Goal: Entertainment & Leisure: Consume media (video, audio)

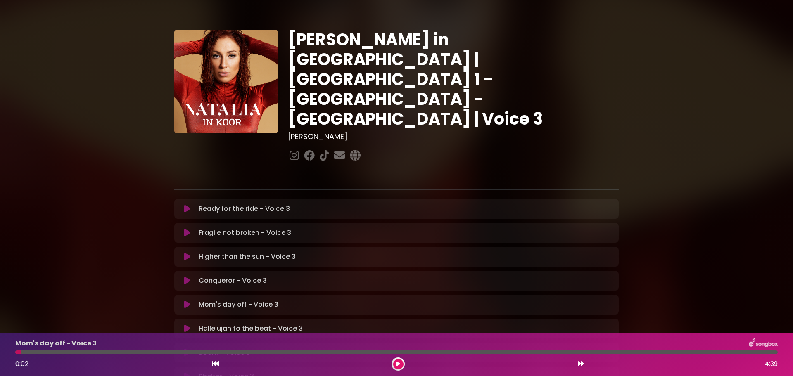
scroll to position [147, 0]
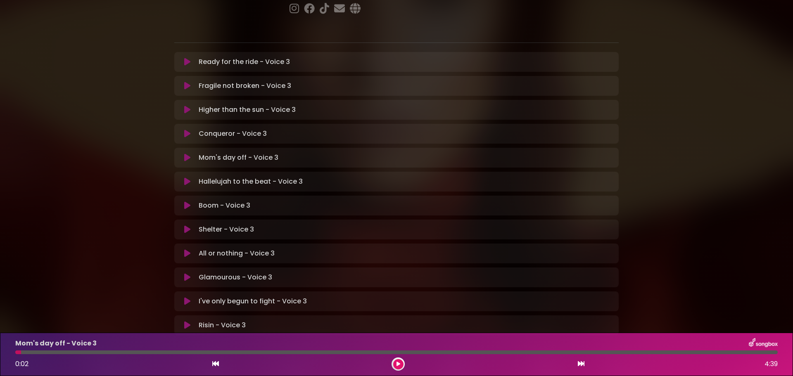
click at [188, 178] on icon at bounding box center [187, 182] width 6 height 8
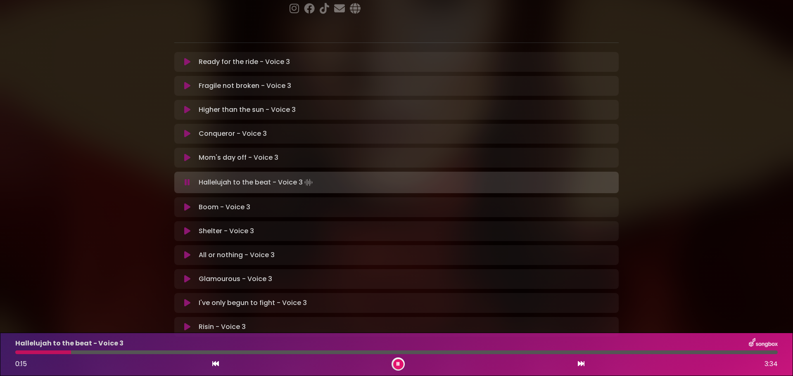
click at [17, 352] on div at bounding box center [43, 353] width 56 height 4
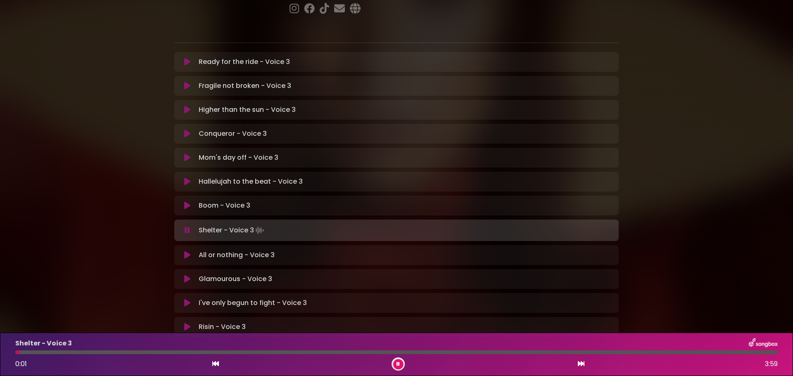
click at [186, 226] on icon at bounding box center [187, 230] width 5 height 8
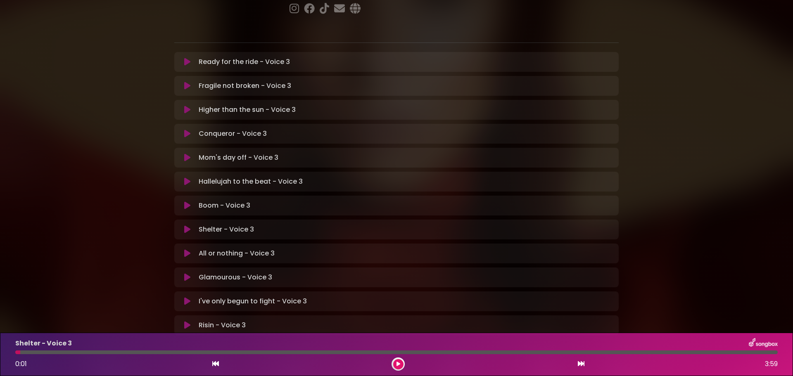
click at [185, 202] on icon at bounding box center [187, 206] width 6 height 8
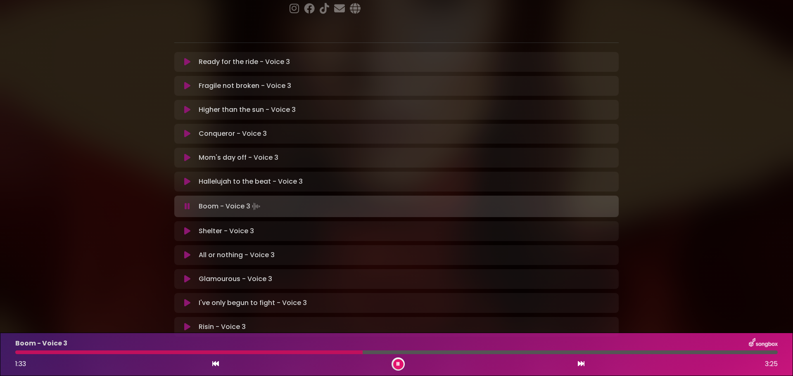
click at [167, 352] on div at bounding box center [188, 353] width 347 height 4
click at [166, 351] on div at bounding box center [185, 353] width 340 height 4
click at [166, 351] on div at bounding box center [166, 353] width 303 height 4
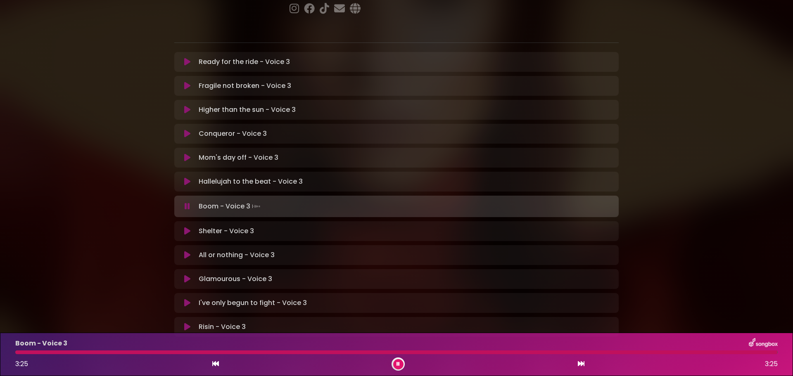
click at [17, 354] on div "Boom - Voice 3 3:25 3:25" at bounding box center [396, 354] width 773 height 33
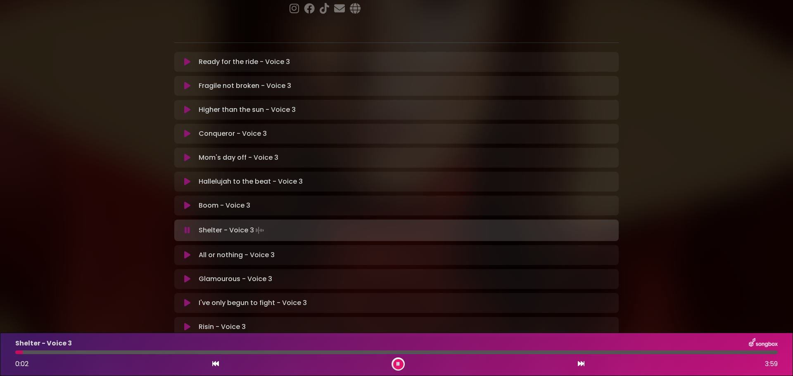
click at [191, 202] on button at bounding box center [187, 206] width 16 height 8
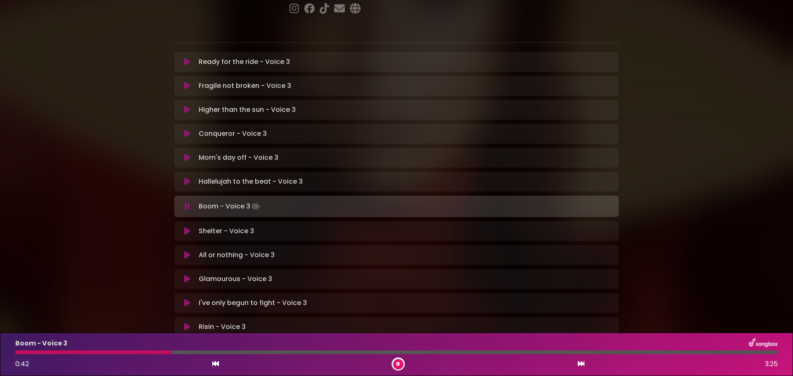
click at [60, 353] on div at bounding box center [93, 353] width 157 height 4
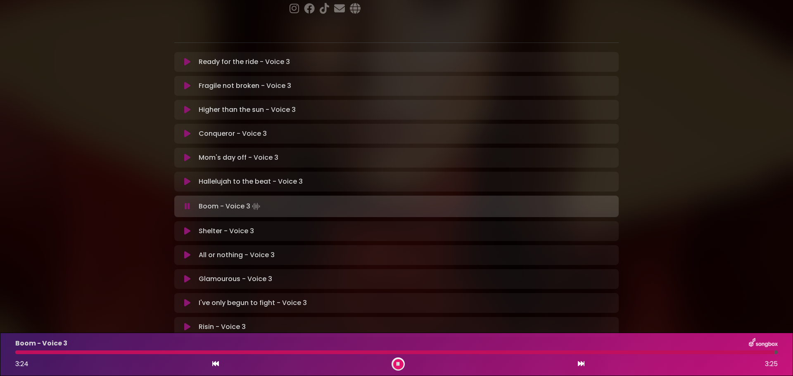
click at [204, 352] on div at bounding box center [394, 353] width 759 height 4
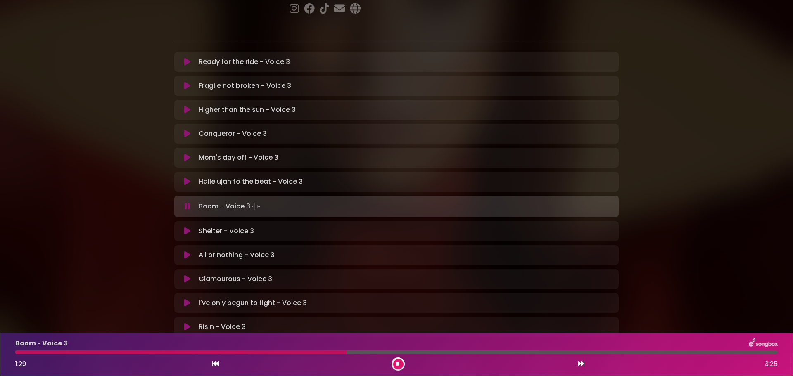
click at [393, 367] on div at bounding box center [398, 364] width 13 height 13
click at [395, 359] on div at bounding box center [398, 364] width 13 height 13
click at [222, 352] on div at bounding box center [189, 353] width 348 height 4
click at [255, 352] on div at bounding box center [396, 353] width 763 height 4
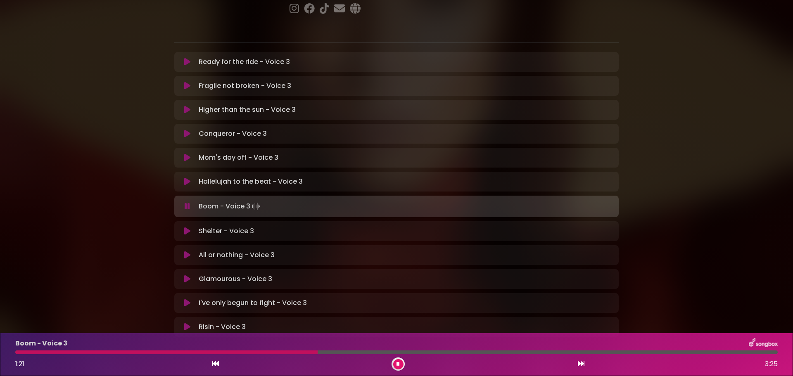
click at [255, 352] on div at bounding box center [166, 353] width 302 height 4
click at [255, 352] on div at bounding box center [165, 353] width 301 height 4
click at [401, 359] on div at bounding box center [398, 364] width 13 height 13
click at [400, 365] on icon at bounding box center [398, 364] width 3 height 5
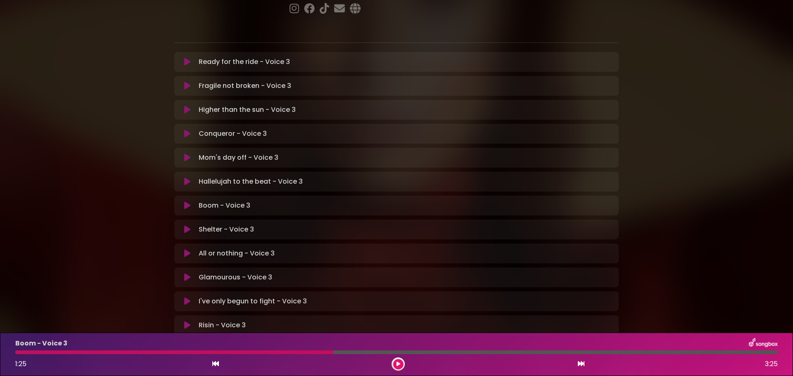
click at [185, 226] on icon at bounding box center [187, 230] width 6 height 8
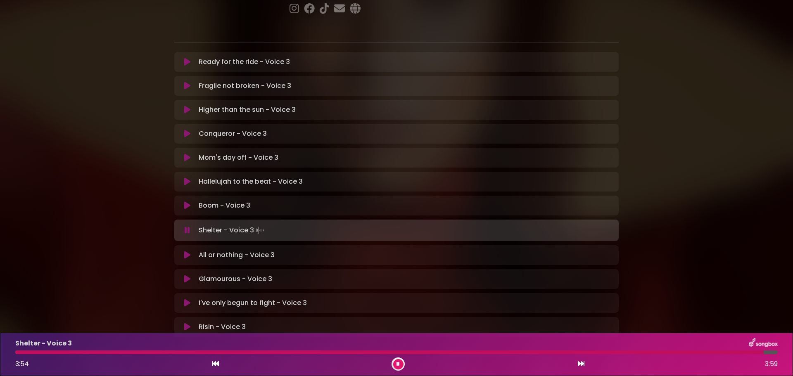
click at [21, 350] on div "Shelter - Voice 3 3:54 3:59" at bounding box center [396, 354] width 773 height 33
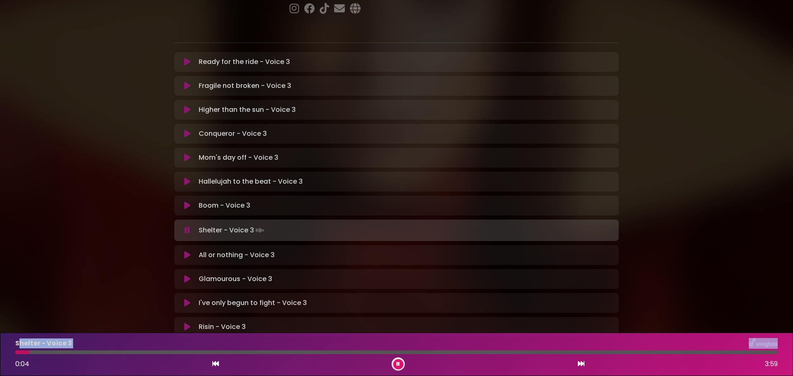
drag, startPoint x: 30, startPoint y: 351, endPoint x: 18, endPoint y: 337, distance: 18.5
click at [18, 337] on div "Shelter - Voice 3 0:04 3:59" at bounding box center [396, 354] width 793 height 43
click at [18, 337] on div "Shelter - Voice 3 0:58 3:59" at bounding box center [396, 354] width 793 height 43
click at [68, 352] on div at bounding box center [112, 353] width 194 height 4
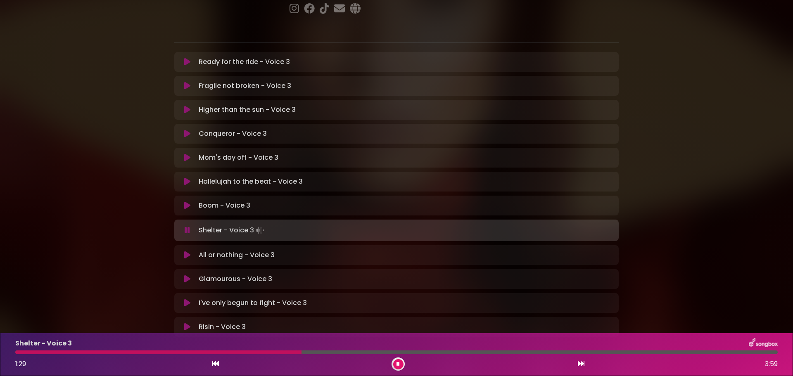
click at [204, 351] on div at bounding box center [158, 353] width 286 height 4
click at [204, 351] on div at bounding box center [257, 353] width 485 height 4
click at [204, 351] on div at bounding box center [202, 353] width 375 height 4
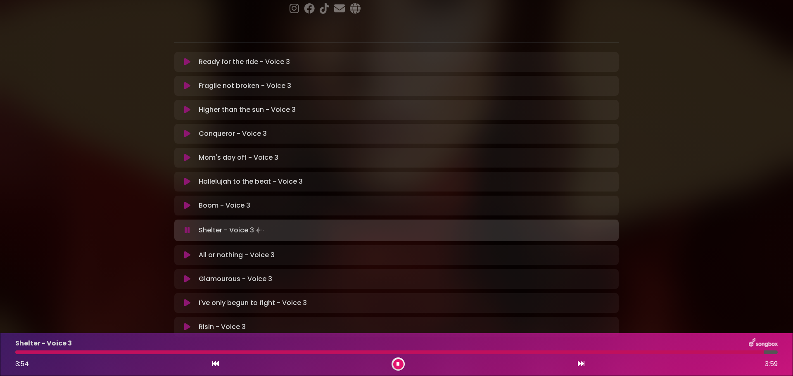
click at [60, 352] on div at bounding box center [389, 353] width 749 height 4
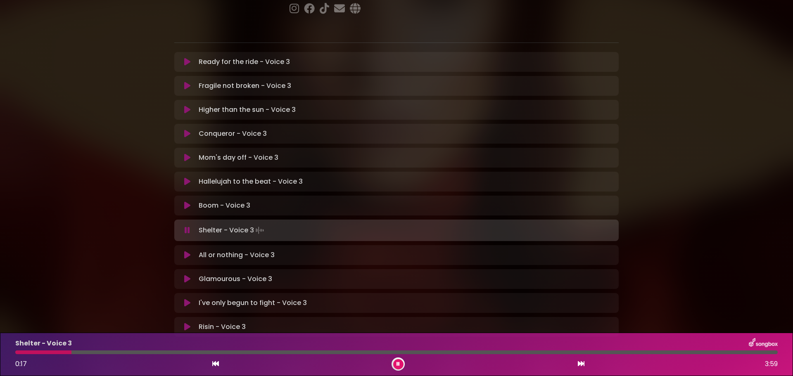
click at [81, 350] on div "Shelter - Voice 3 0:17 3:59" at bounding box center [396, 354] width 773 height 33
click at [84, 352] on div at bounding box center [396, 353] width 763 height 4
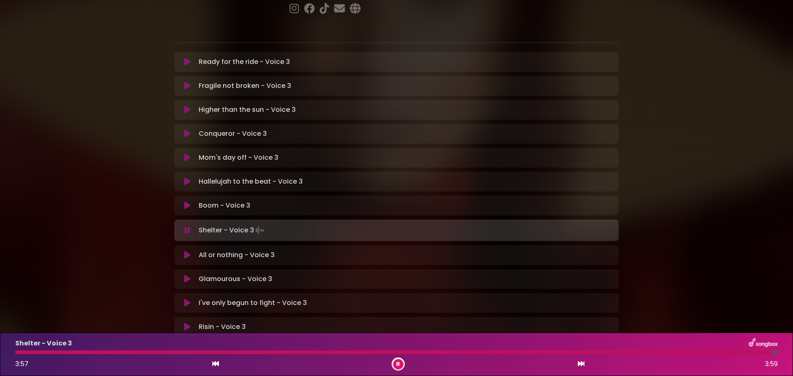
click at [395, 361] on button at bounding box center [398, 364] width 10 height 10
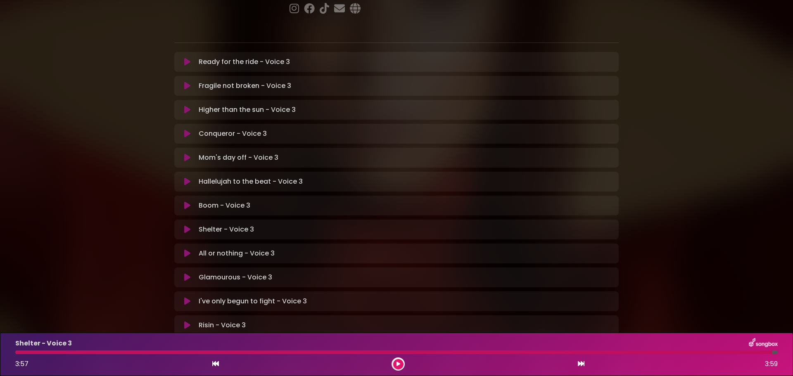
click at [188, 250] on icon at bounding box center [187, 254] width 6 height 8
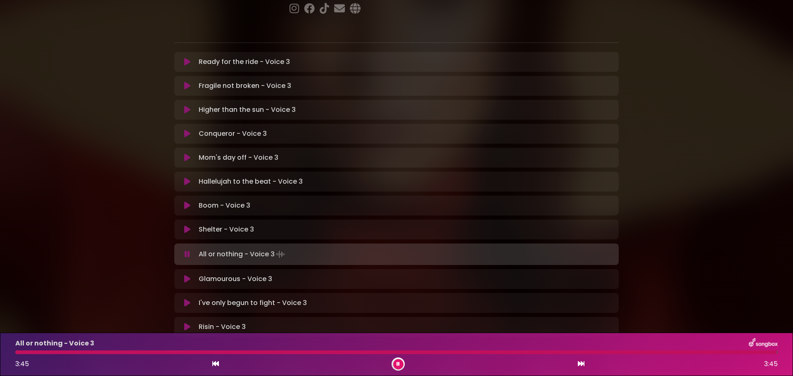
click at [188, 250] on icon at bounding box center [187, 254] width 5 height 8
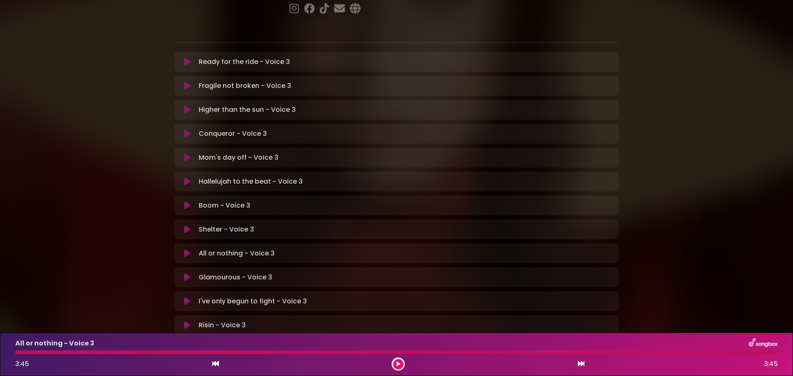
click at [188, 250] on icon at bounding box center [187, 254] width 6 height 8
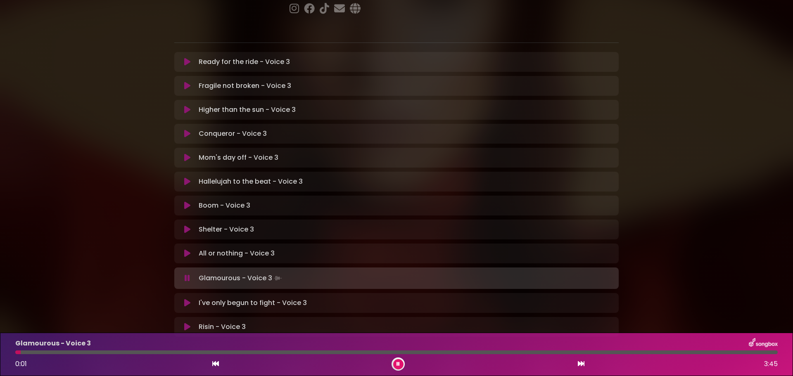
click at [405, 364] on div "0:01 3:45" at bounding box center [396, 364] width 773 height 13
click at [400, 364] on button at bounding box center [398, 364] width 10 height 10
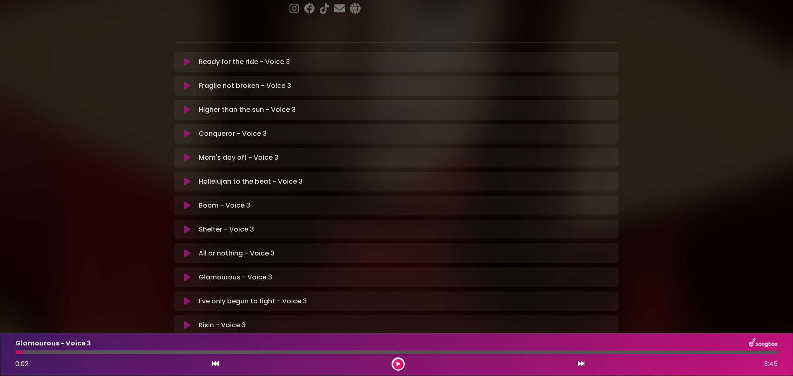
click at [186, 250] on icon at bounding box center [187, 254] width 6 height 8
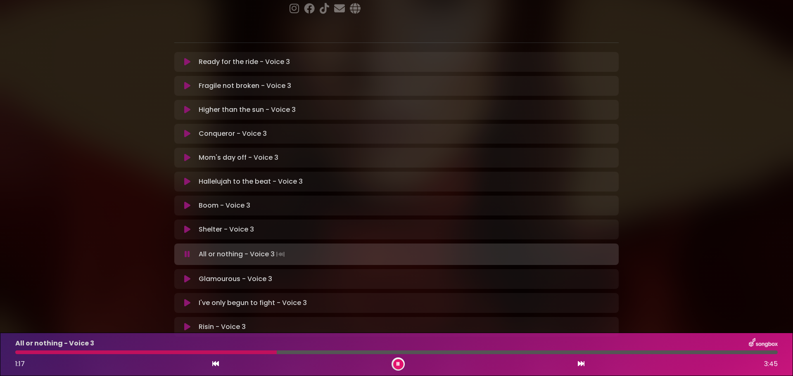
click at [77, 351] on div at bounding box center [146, 353] width 262 height 4
click at [77, 351] on div at bounding box center [96, 353] width 162 height 4
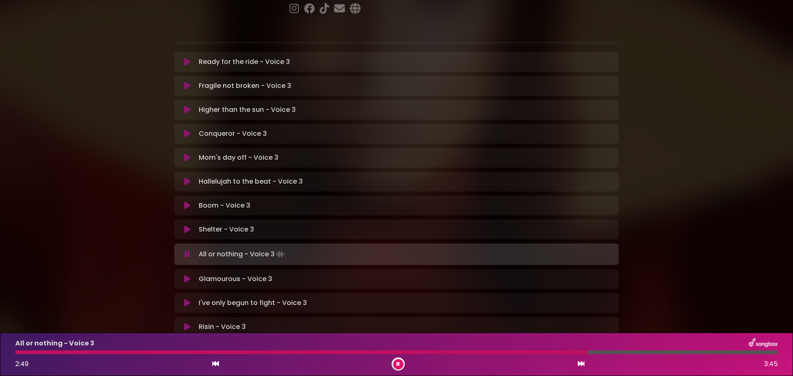
click at [420, 348] on div "All or nothing - Voice 3" at bounding box center [396, 343] width 773 height 11
click at [412, 351] on div at bounding box center [304, 353] width 578 height 4
click at [412, 351] on div at bounding box center [392, 353] width 755 height 4
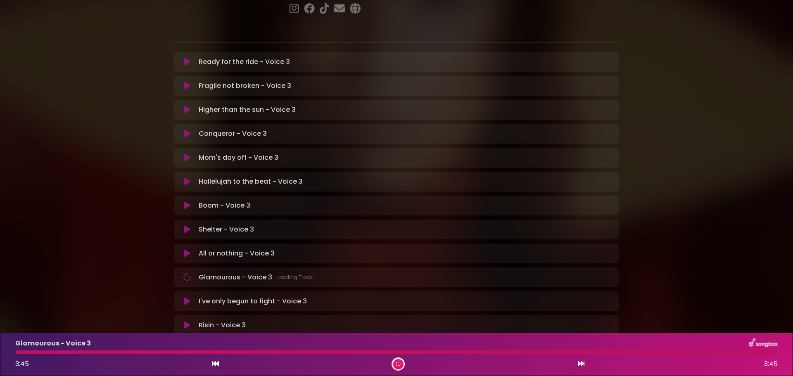
click at [394, 364] on button at bounding box center [398, 364] width 10 height 10
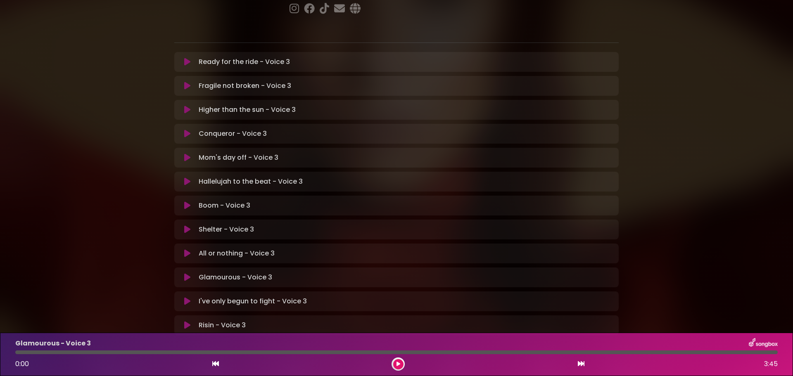
click at [185, 273] on icon at bounding box center [187, 277] width 10 height 9
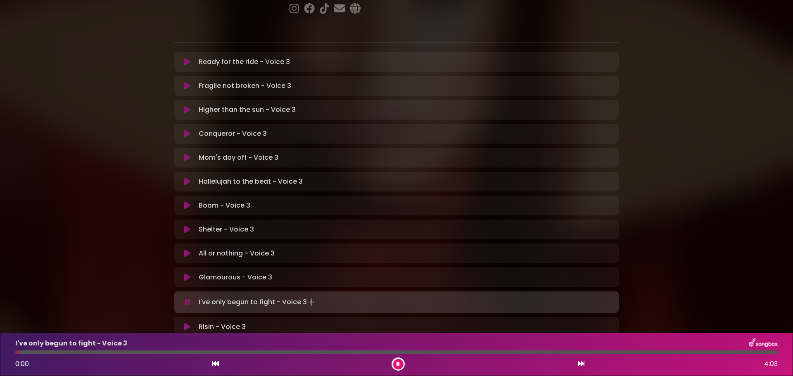
click at [186, 274] on icon at bounding box center [187, 278] width 7 height 9
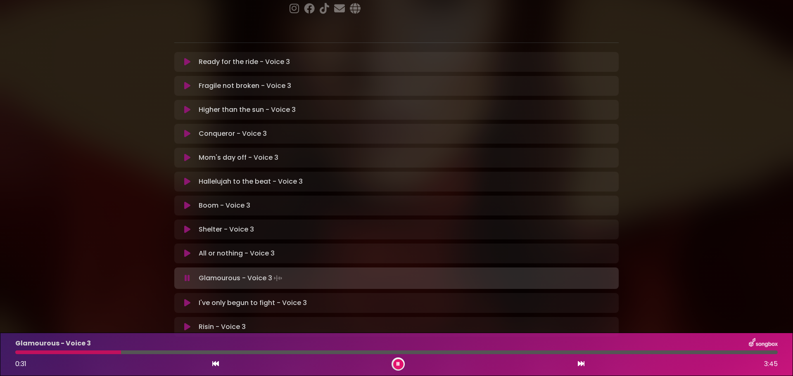
click at [186, 274] on icon at bounding box center [187, 278] width 5 height 8
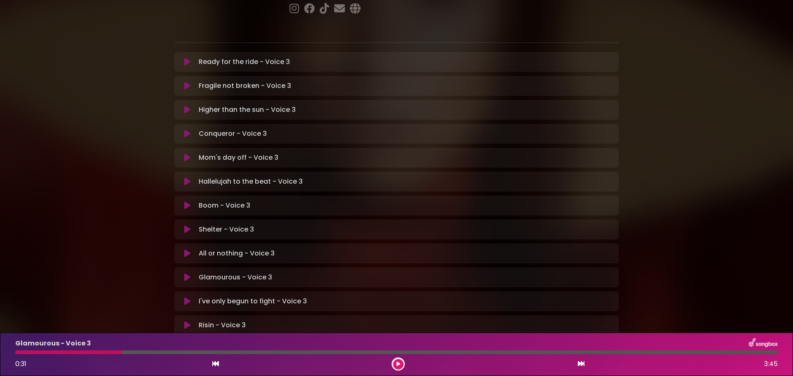
click at [43, 352] on div at bounding box center [68, 353] width 106 height 4
click at [21, 351] on div at bounding box center [68, 353] width 106 height 4
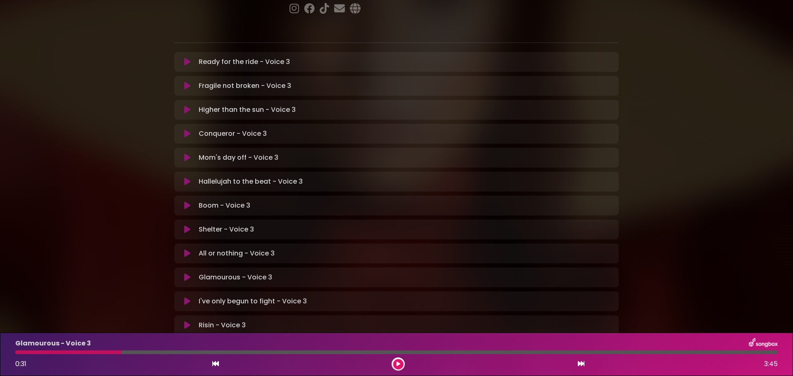
click at [399, 361] on button at bounding box center [398, 364] width 10 height 10
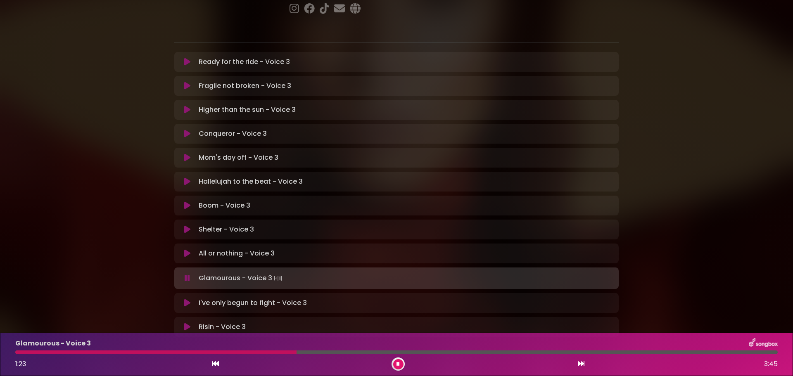
click at [190, 353] on div at bounding box center [155, 353] width 281 height 4
click at [190, 353] on div at bounding box center [151, 353] width 273 height 4
click at [400, 363] on icon at bounding box center [399, 364] width 4 height 5
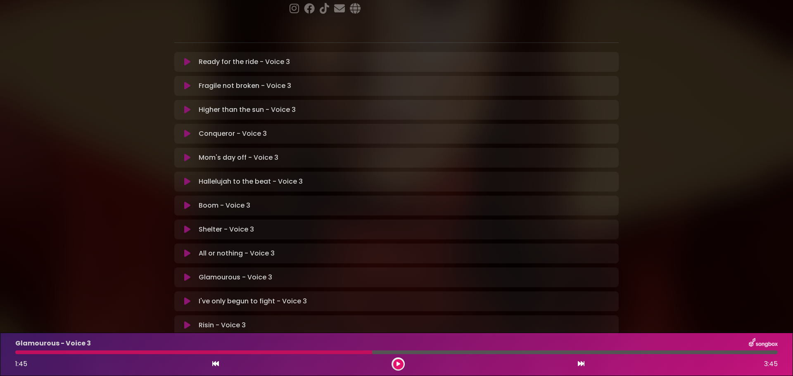
click at [400, 363] on icon at bounding box center [398, 364] width 4 height 5
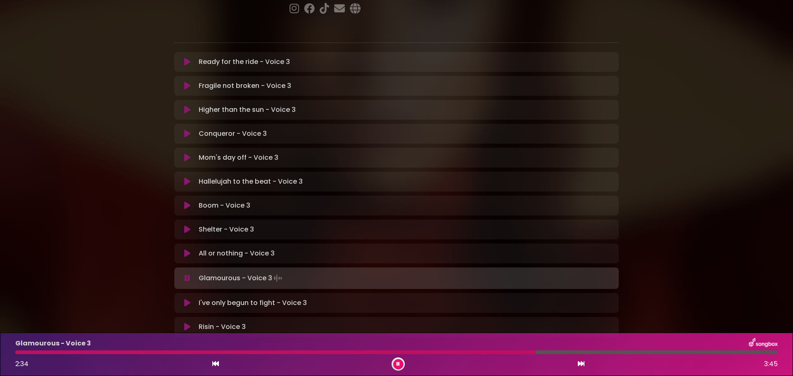
click at [405, 352] on div at bounding box center [275, 353] width 521 height 4
click at [405, 352] on div at bounding box center [270, 353] width 511 height 4
click at [405, 352] on div at bounding box center [262, 353] width 495 height 4
click at [405, 352] on div at bounding box center [248, 353] width 467 height 4
click at [405, 352] on div at bounding box center [247, 353] width 465 height 4
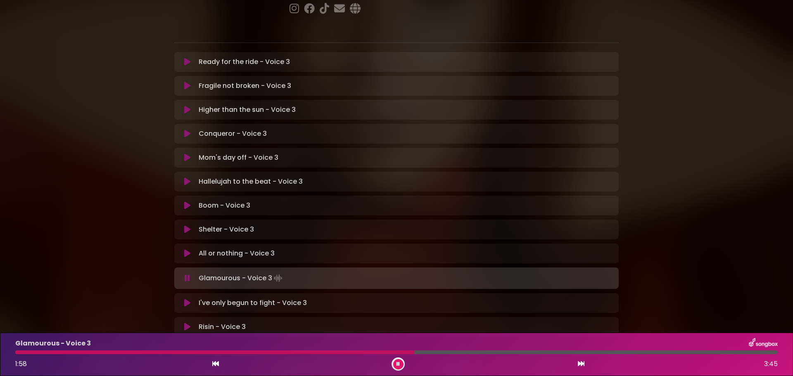
click at [424, 352] on div at bounding box center [396, 353] width 763 height 4
click at [423, 354] on div at bounding box center [316, 353] width 602 height 4
click at [423, 354] on div at bounding box center [262, 353] width 494 height 4
click at [204, 355] on div "Glamourous - Voice 3 2:27 3:45" at bounding box center [396, 354] width 773 height 33
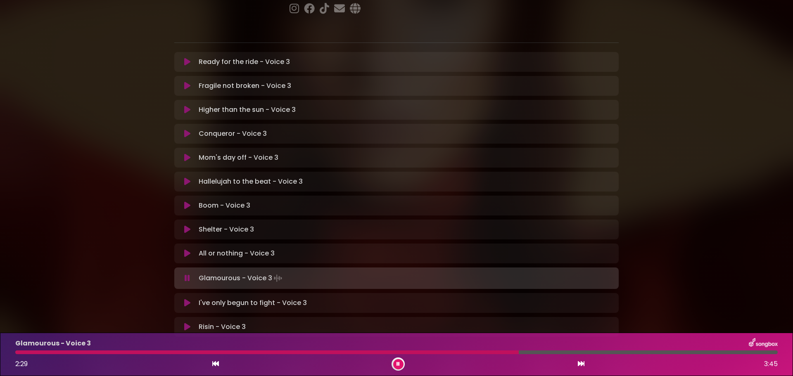
click at [204, 352] on div at bounding box center [267, 353] width 504 height 4
click at [204, 352] on div at bounding box center [143, 353] width 257 height 4
click at [204, 352] on div at bounding box center [142, 353] width 254 height 4
click at [204, 352] on div at bounding box center [149, 353] width 269 height 4
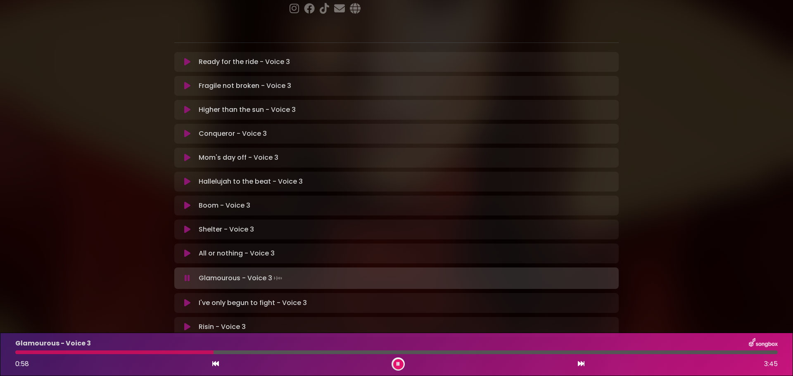
click at [228, 354] on div at bounding box center [396, 353] width 763 height 4
click at [228, 354] on div at bounding box center [150, 353] width 271 height 4
click at [228, 354] on div at bounding box center [173, 353] width 316 height 4
click at [228, 354] on div at bounding box center [169, 353] width 309 height 4
click at [394, 364] on button at bounding box center [398, 364] width 10 height 10
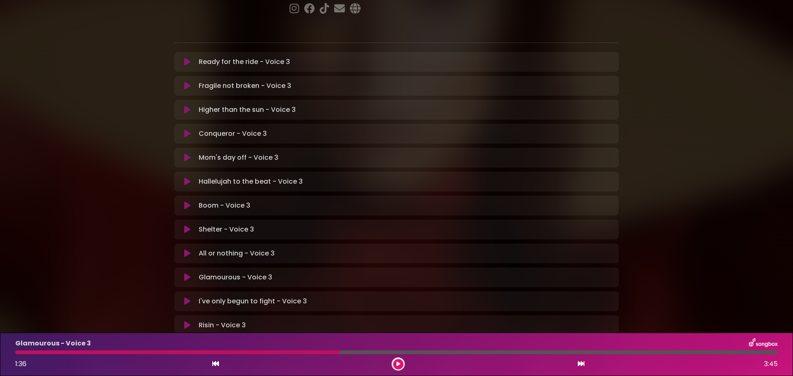
click at [184, 297] on icon at bounding box center [187, 301] width 6 height 8
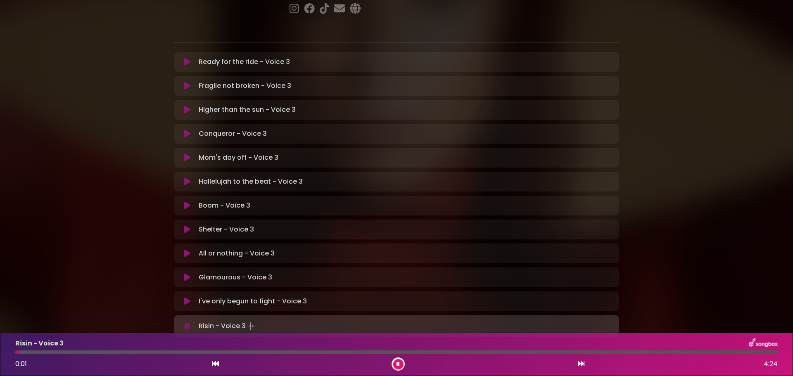
click at [395, 364] on button at bounding box center [398, 364] width 10 height 10
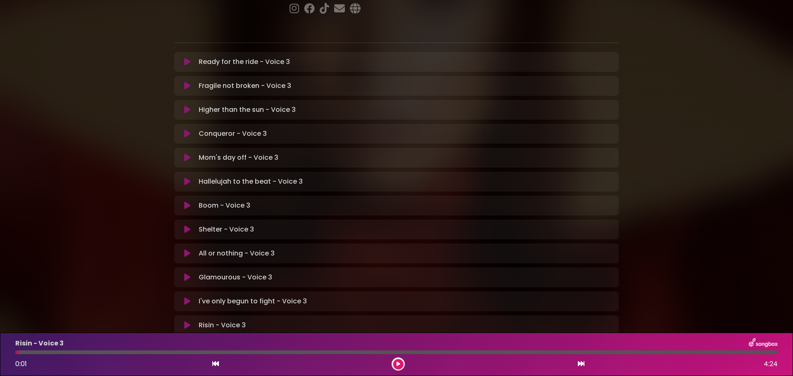
click at [189, 297] on icon at bounding box center [187, 301] width 6 height 8
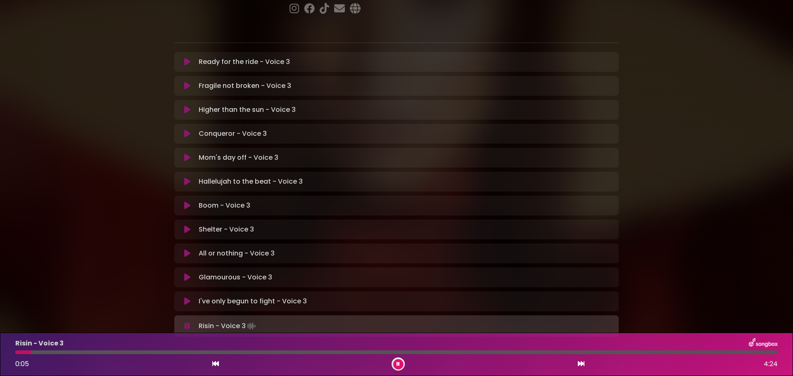
click at [188, 322] on icon at bounding box center [187, 326] width 5 height 8
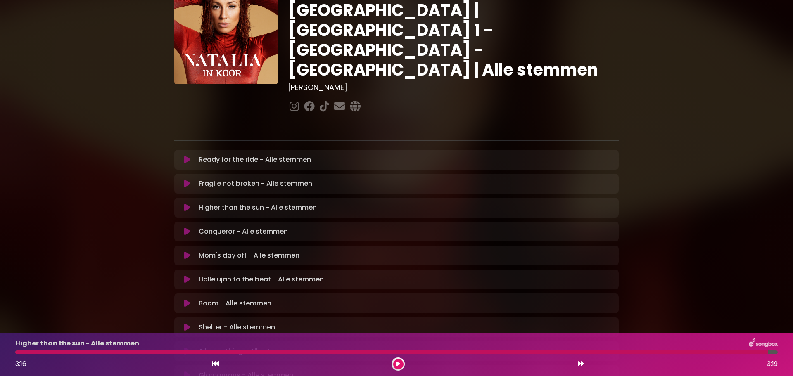
scroll to position [50, 0]
click at [186, 299] on icon at bounding box center [187, 303] width 6 height 8
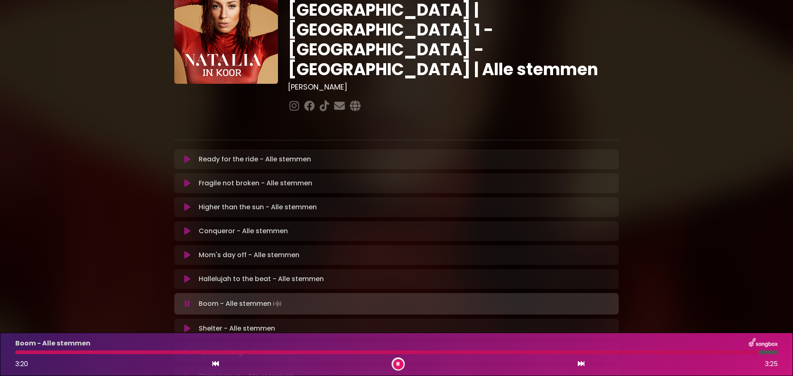
click at [188, 300] on icon at bounding box center [187, 304] width 5 height 8
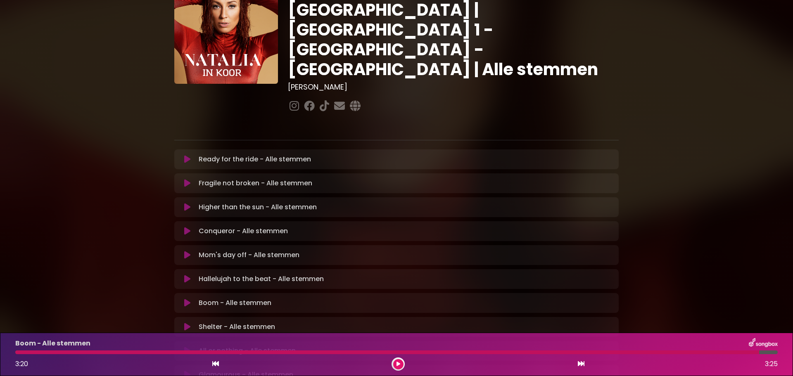
click at [183, 323] on button at bounding box center [187, 327] width 16 height 8
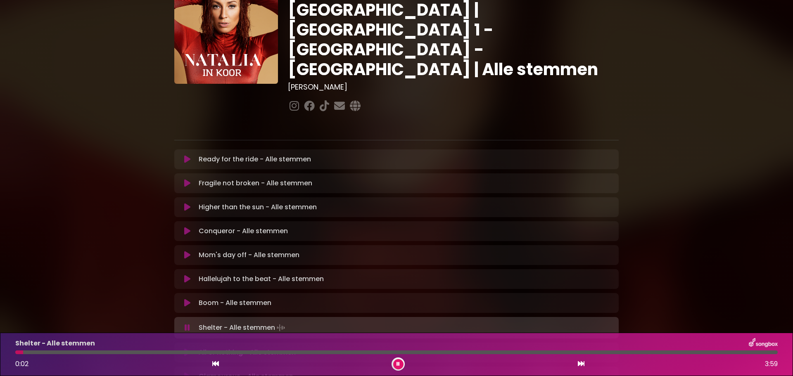
click at [131, 353] on div at bounding box center [396, 353] width 763 height 4
click at [111, 352] on div at bounding box center [108, 353] width 187 height 4
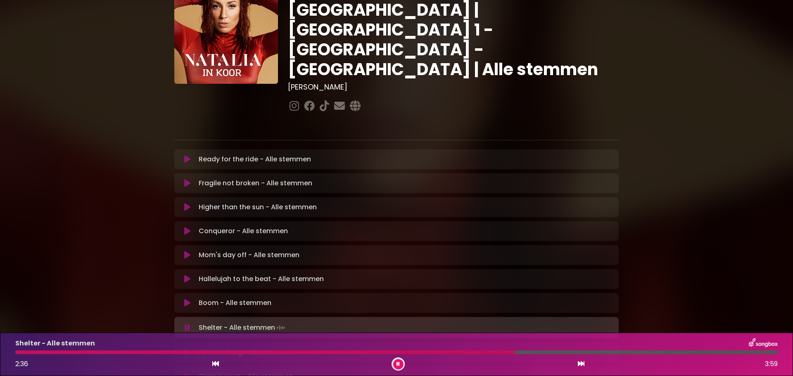
click at [111, 352] on div at bounding box center [265, 353] width 500 height 4
click at [188, 324] on icon at bounding box center [187, 328] width 5 height 8
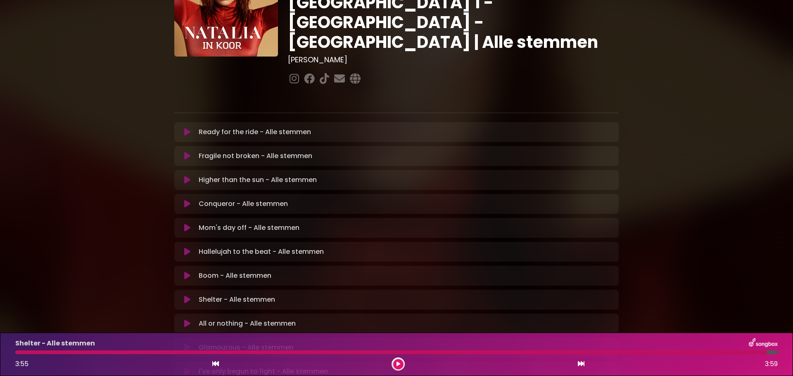
scroll to position [78, 0]
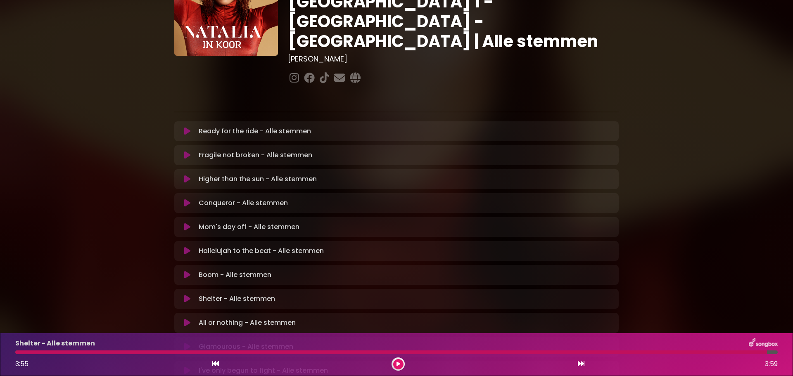
click at [183, 319] on button at bounding box center [187, 323] width 16 height 8
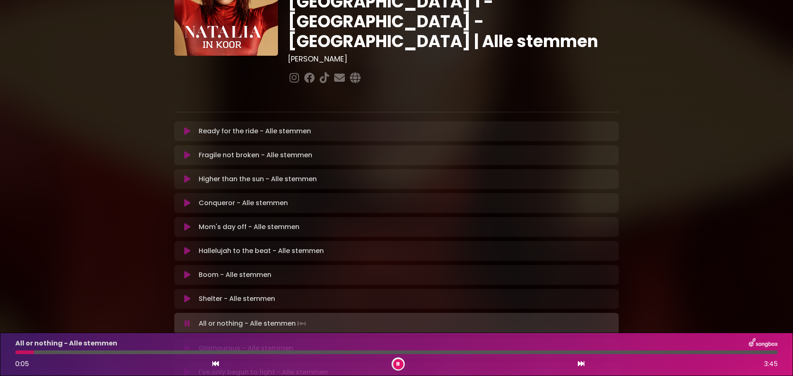
click at [98, 351] on div at bounding box center [396, 353] width 763 height 4
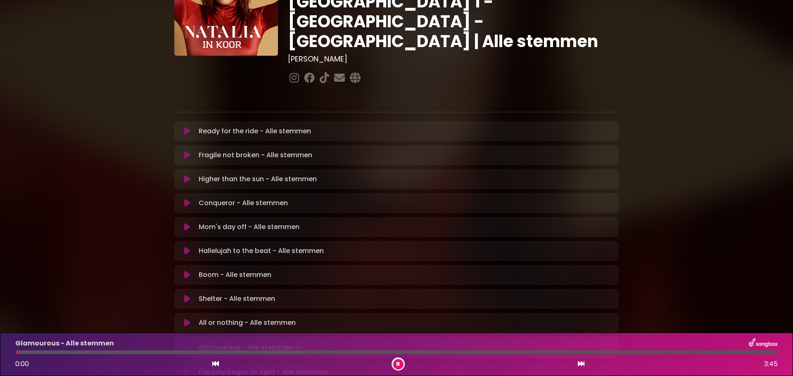
click at [397, 364] on icon at bounding box center [398, 364] width 3 height 5
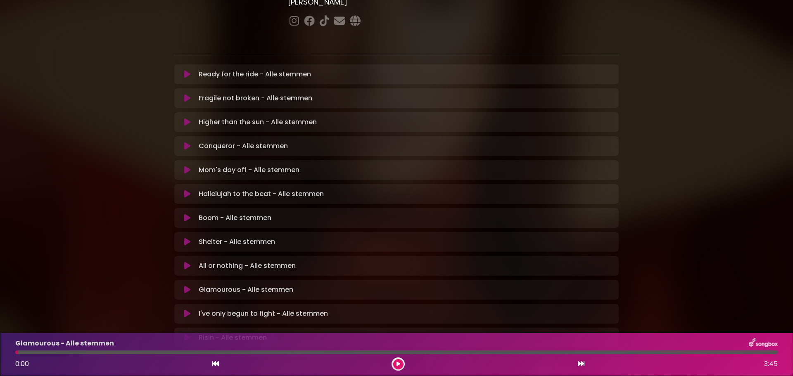
scroll to position [135, 0]
click at [188, 285] on icon at bounding box center [187, 289] width 6 height 8
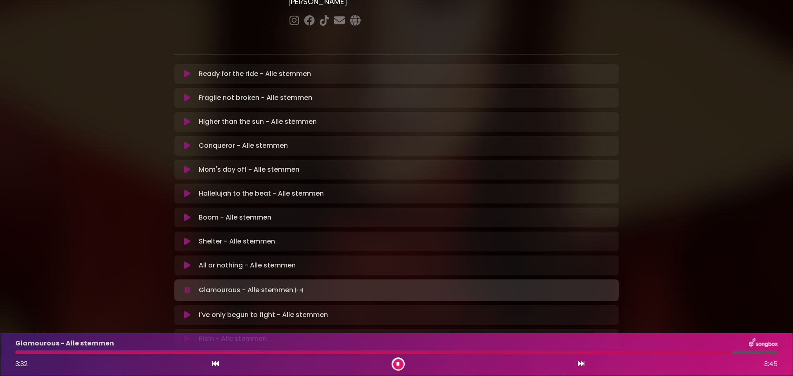
click at [188, 286] on icon at bounding box center [187, 290] width 5 height 8
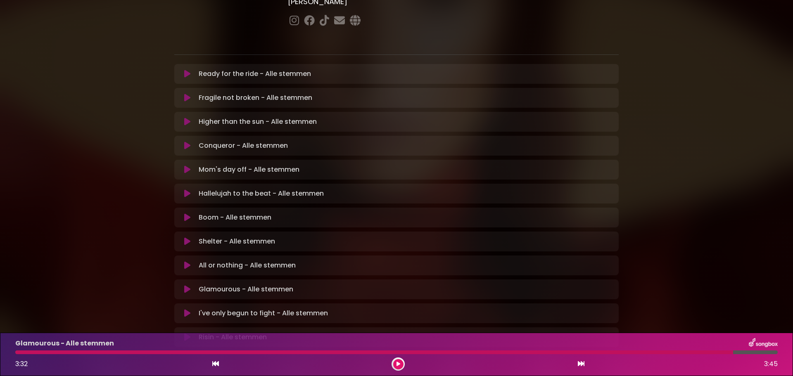
click at [188, 285] on icon at bounding box center [187, 289] width 6 height 8
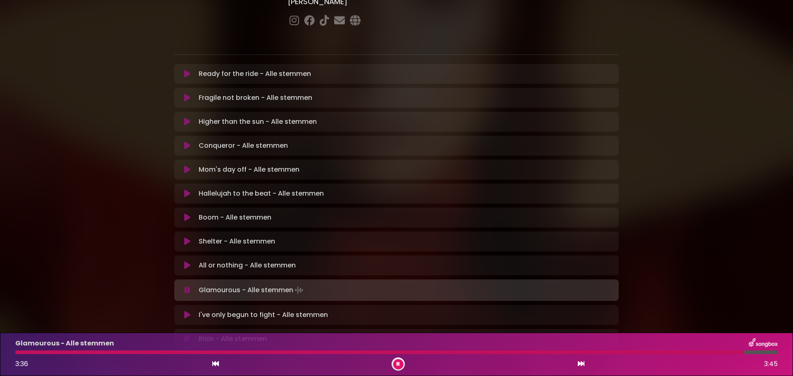
click at [399, 361] on button at bounding box center [398, 364] width 10 height 10
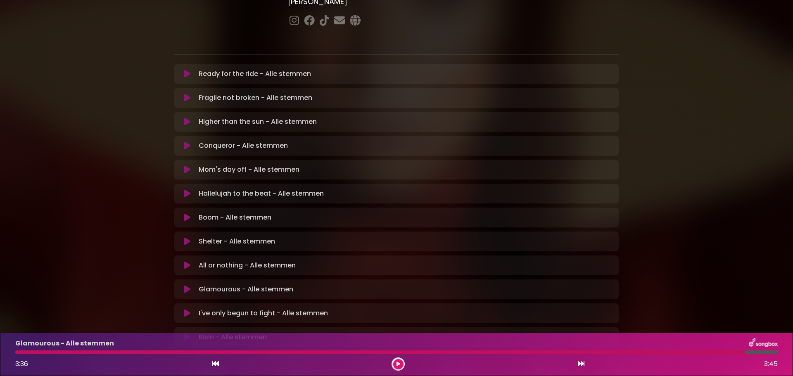
click at [185, 309] on icon at bounding box center [187, 313] width 6 height 8
